Goal: Find specific page/section: Find specific page/section

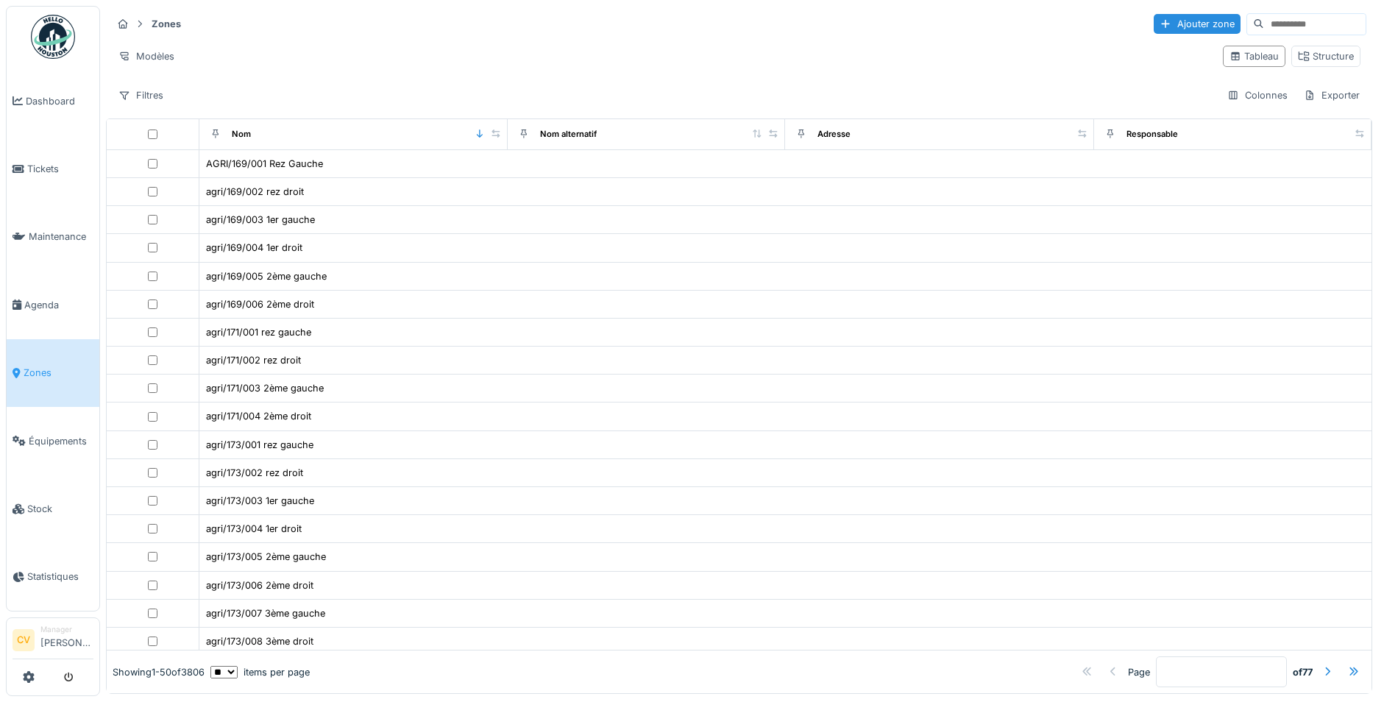
click at [49, 43] on img at bounding box center [53, 37] width 44 height 44
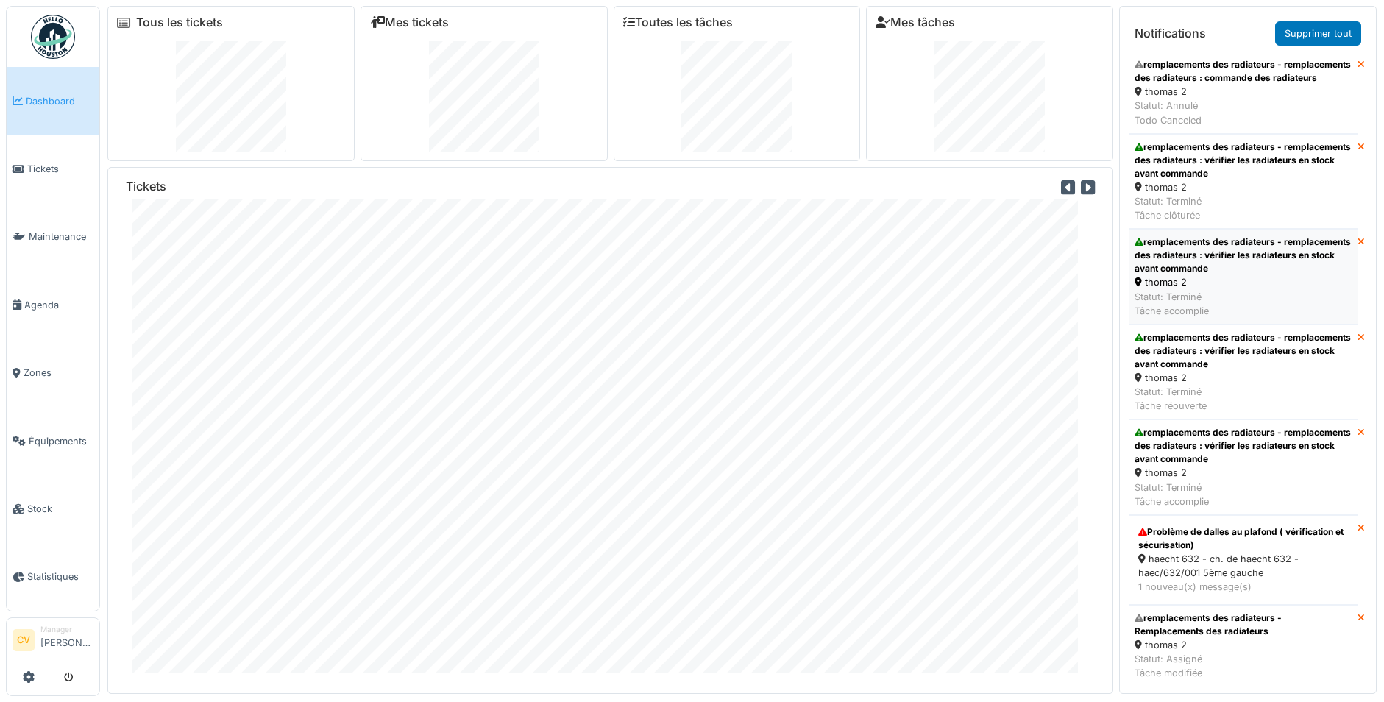
scroll to position [433, 0]
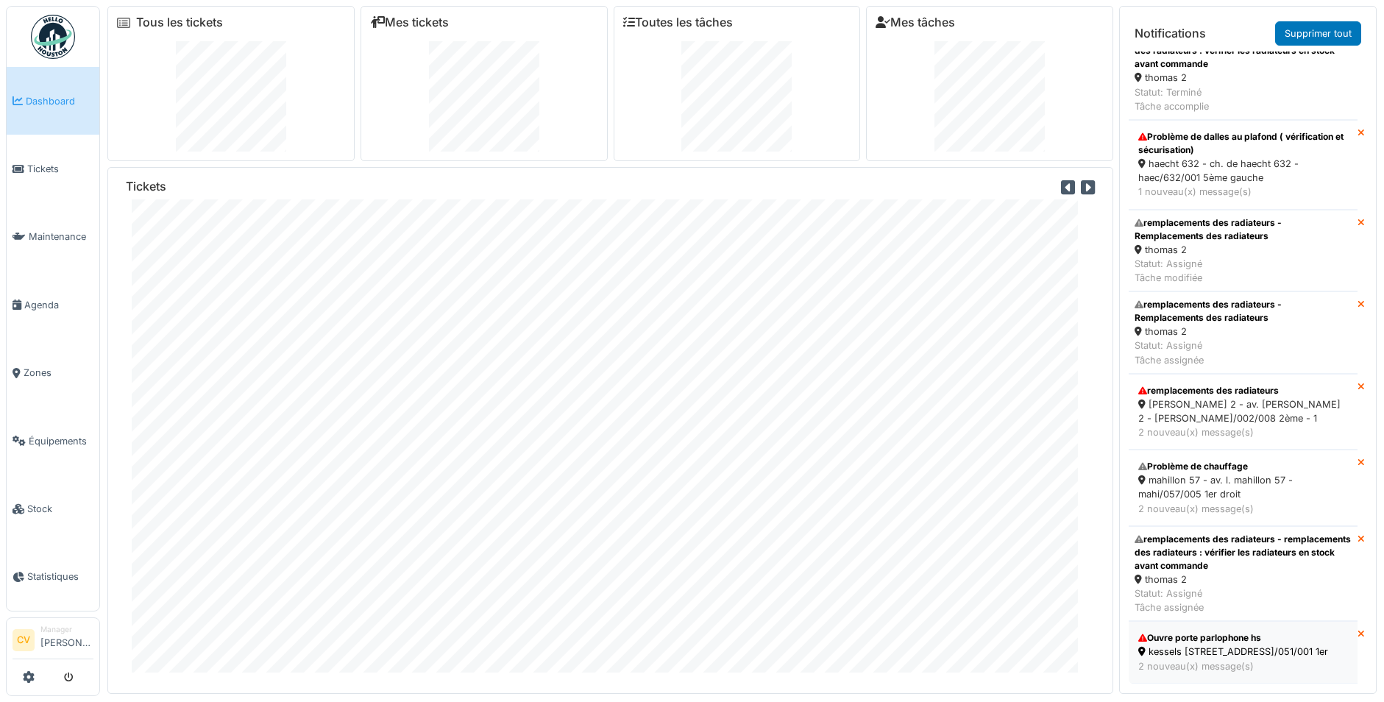
click at [1275, 644] on div "kessels 49-53 - rue kessels 51 - kess/051/001 1er" at bounding box center [1243, 651] width 210 height 14
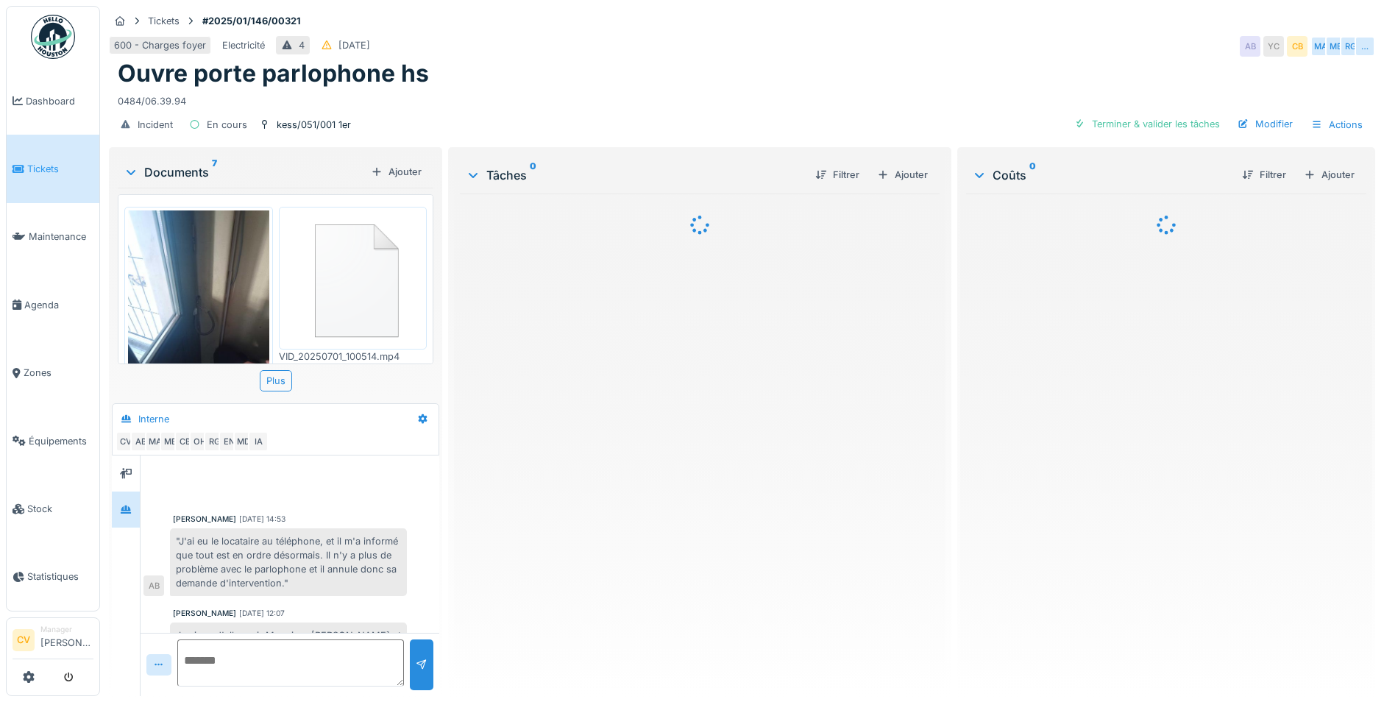
scroll to position [606, 0]
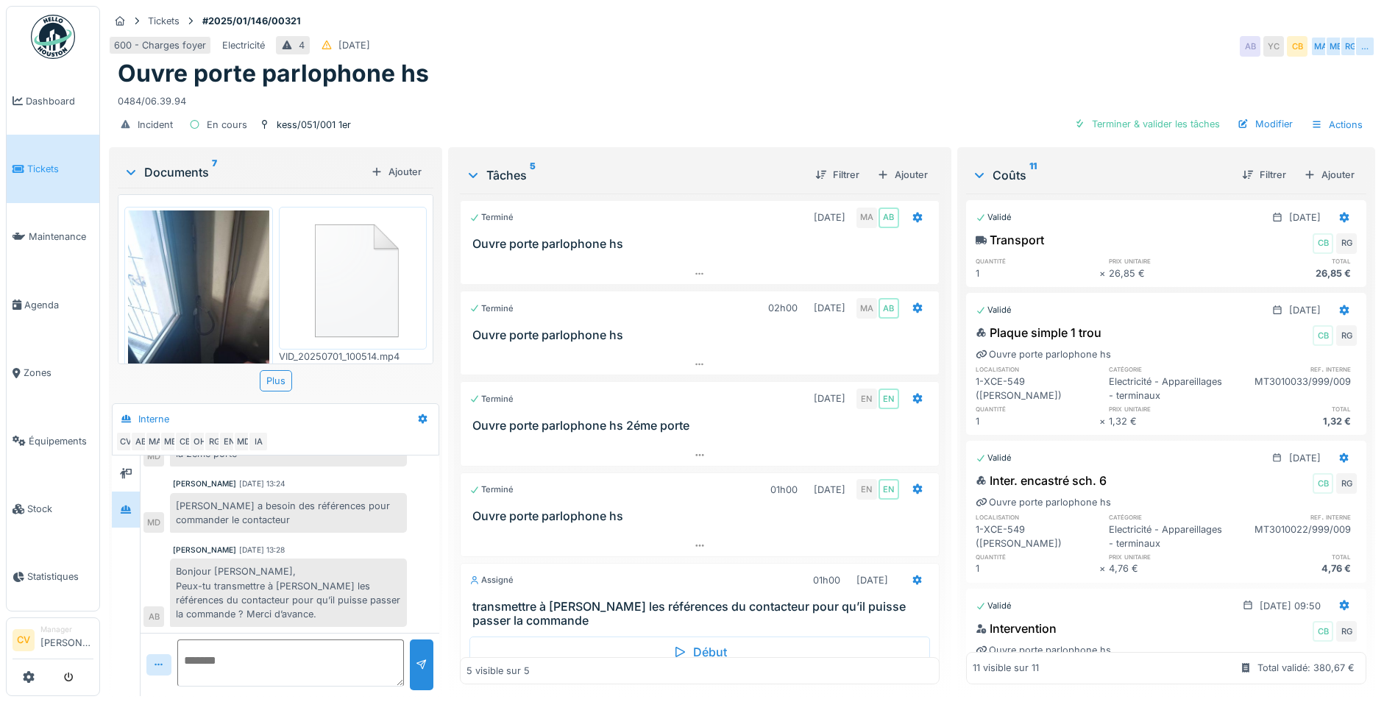
click at [51, 31] on img at bounding box center [53, 37] width 44 height 44
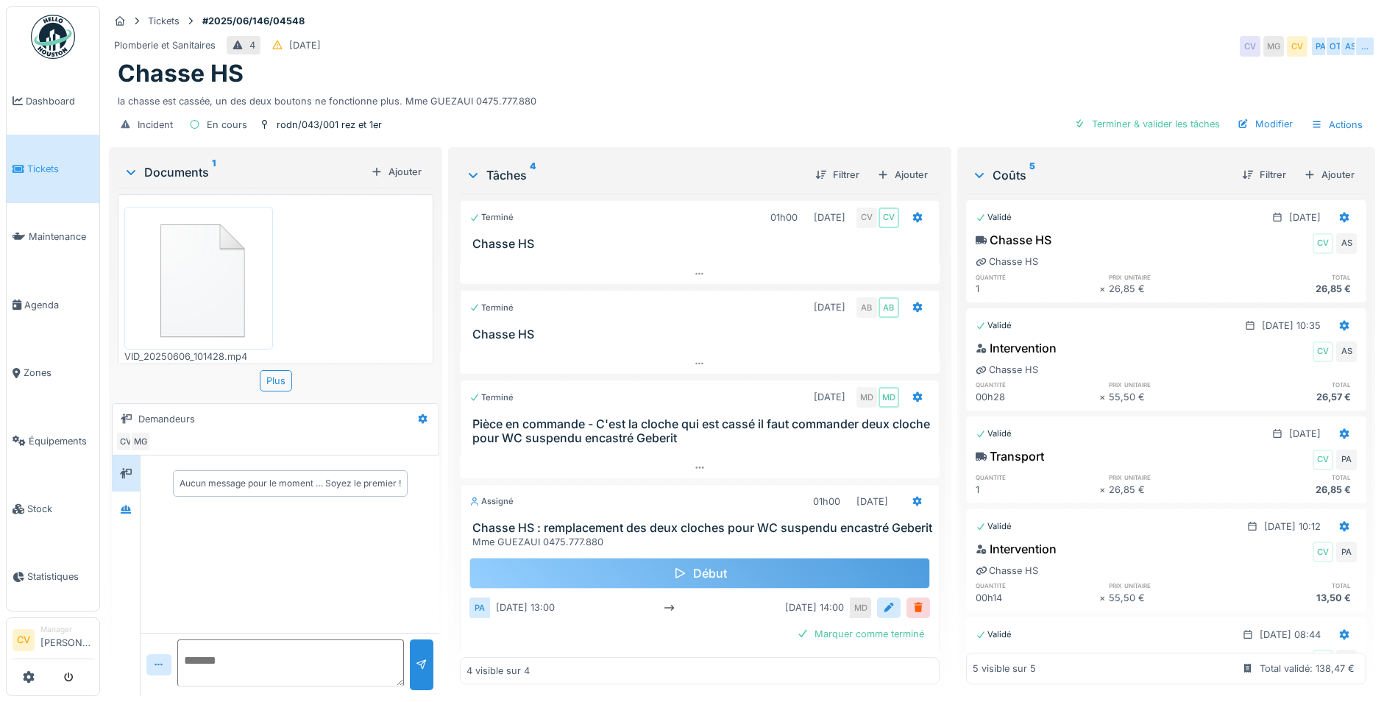
scroll to position [11, 0]
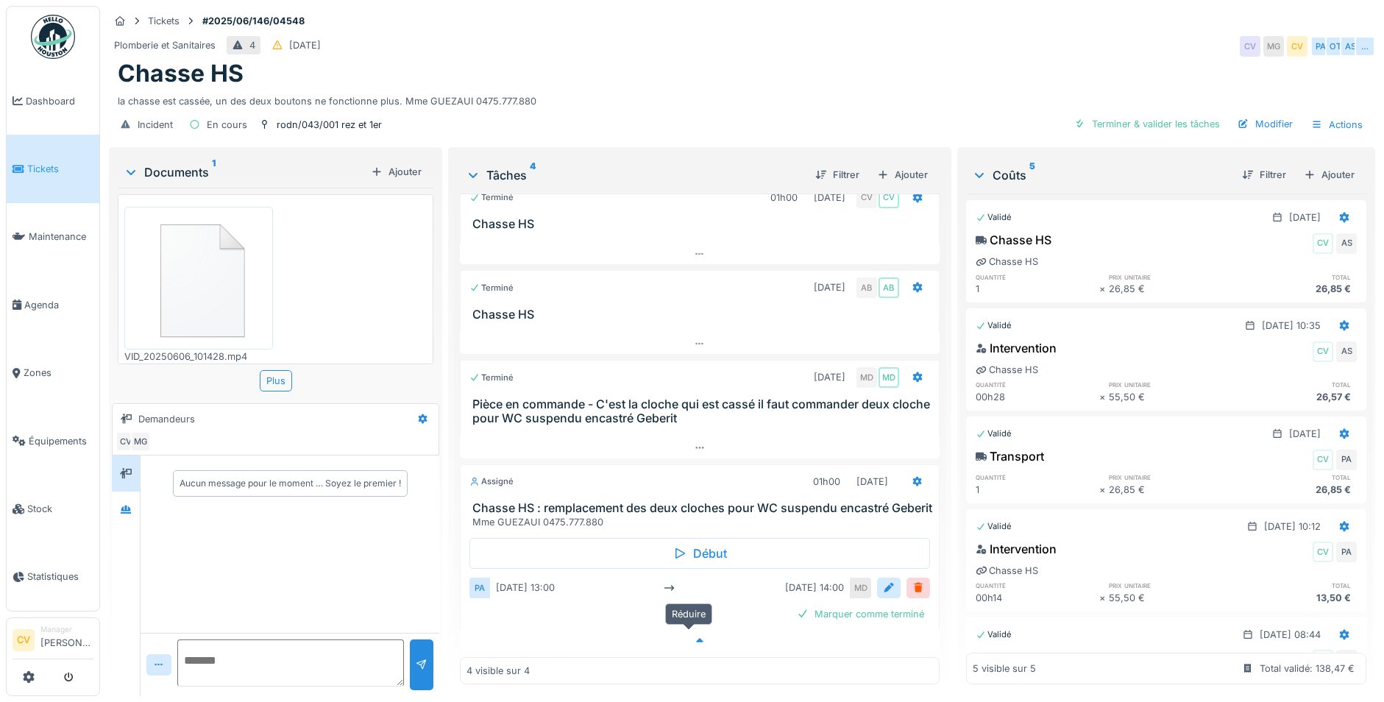
click at [573, 631] on div at bounding box center [700, 640] width 480 height 21
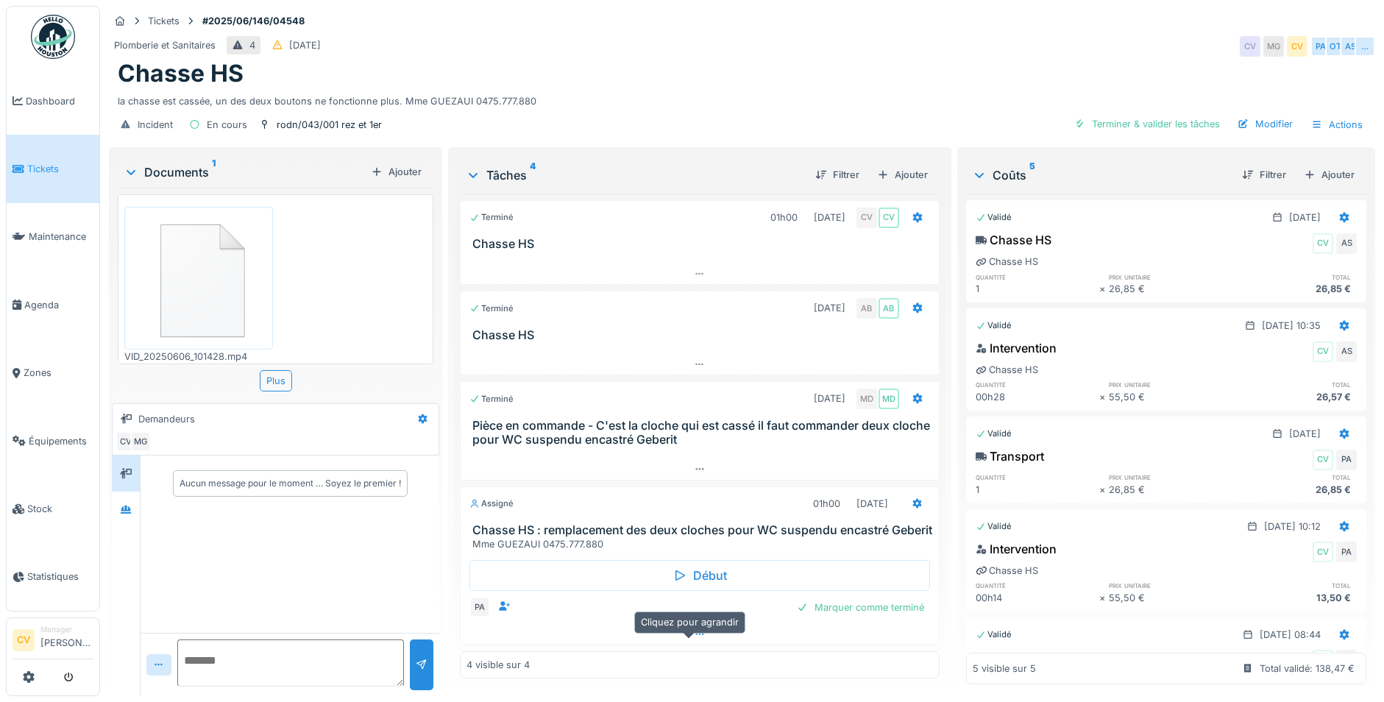
click at [655, 644] on div at bounding box center [699, 633] width 478 height 21
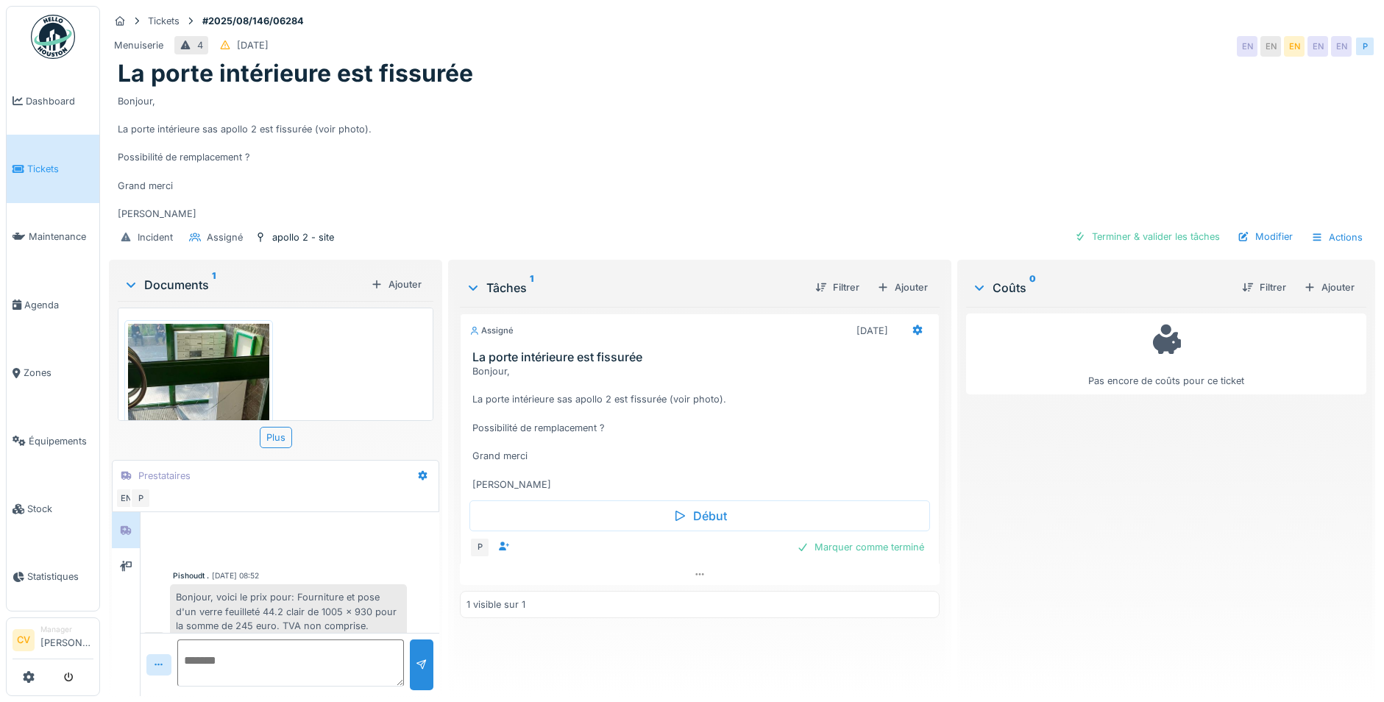
scroll to position [170, 0]
